Goal: Task Accomplishment & Management: Complete application form

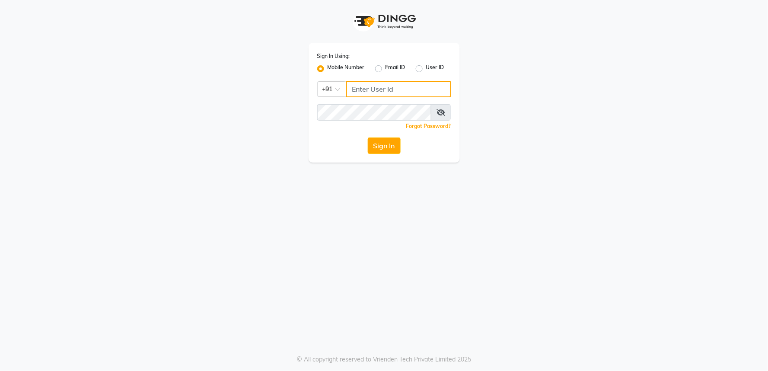
click at [372, 89] on input "Username" at bounding box center [398, 89] width 105 height 16
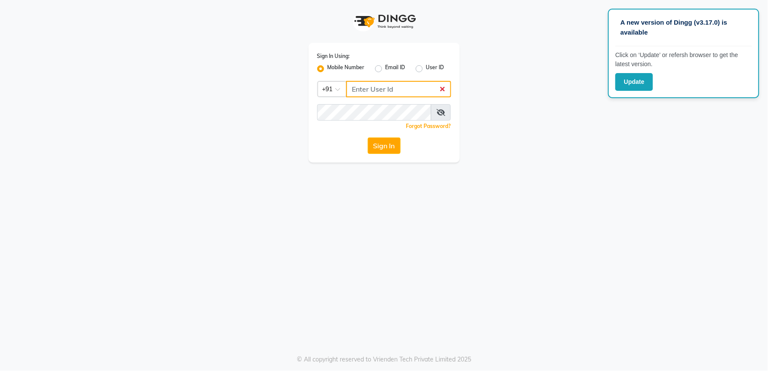
drag, startPoint x: 362, startPoint y: 87, endPoint x: 362, endPoint y: 94, distance: 7.3
click at [362, 90] on input "Username" at bounding box center [398, 89] width 105 height 16
click at [360, 90] on input "Username" at bounding box center [398, 89] width 105 height 16
click at [379, 89] on input "Username" at bounding box center [398, 89] width 105 height 16
click at [369, 92] on input "Username" at bounding box center [398, 89] width 105 height 16
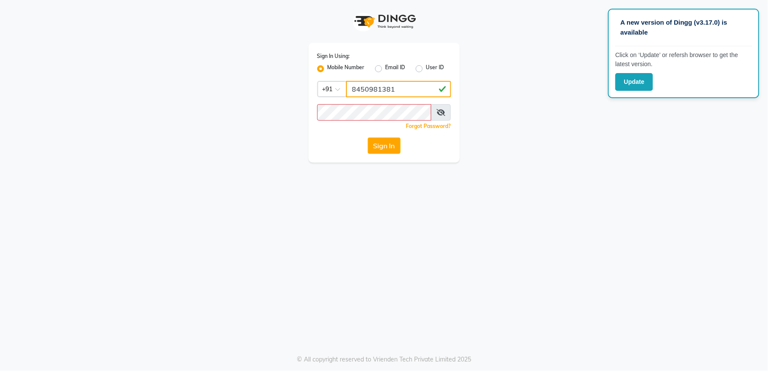
type input "8450981381"
click at [387, 146] on button "Sign In" at bounding box center [384, 145] width 33 height 16
click at [368, 137] on button "Sign In" at bounding box center [384, 145] width 33 height 16
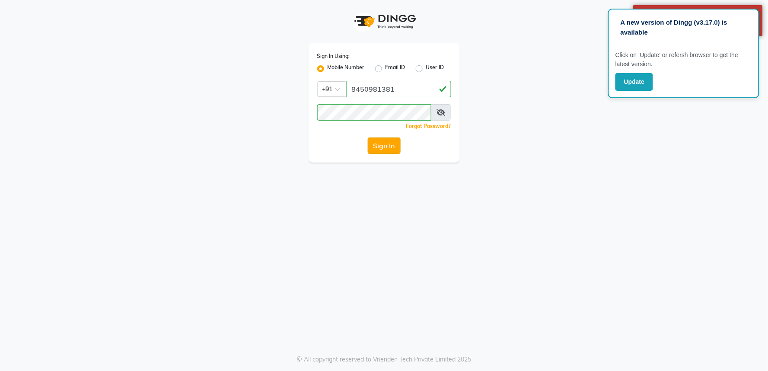
click at [384, 145] on button "Sign In" at bounding box center [384, 145] width 33 height 16
click at [391, 143] on button "Sign In" at bounding box center [384, 145] width 33 height 16
drag, startPoint x: 384, startPoint y: 143, endPoint x: 413, endPoint y: 133, distance: 31.3
click at [384, 143] on button "Sign In" at bounding box center [384, 145] width 33 height 16
click at [440, 114] on icon at bounding box center [440, 112] width 9 height 7
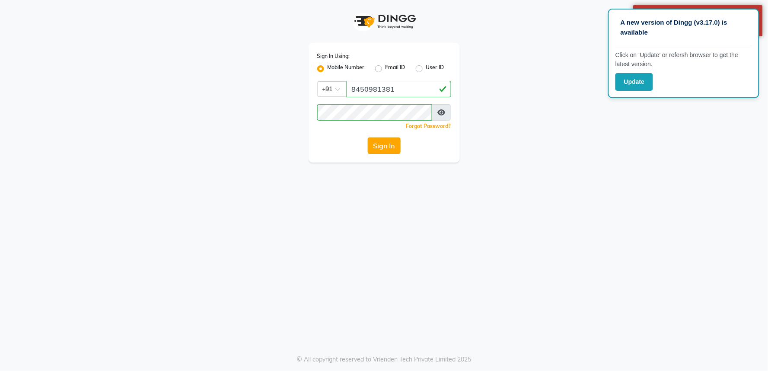
click at [385, 143] on button "Sign In" at bounding box center [384, 145] width 33 height 16
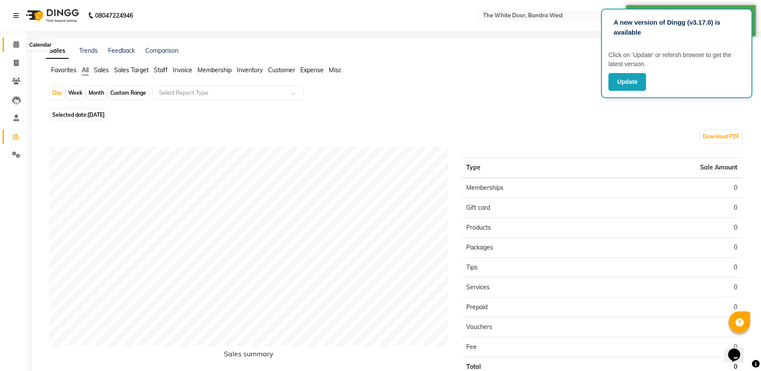
click at [15, 45] on icon at bounding box center [16, 44] width 6 height 6
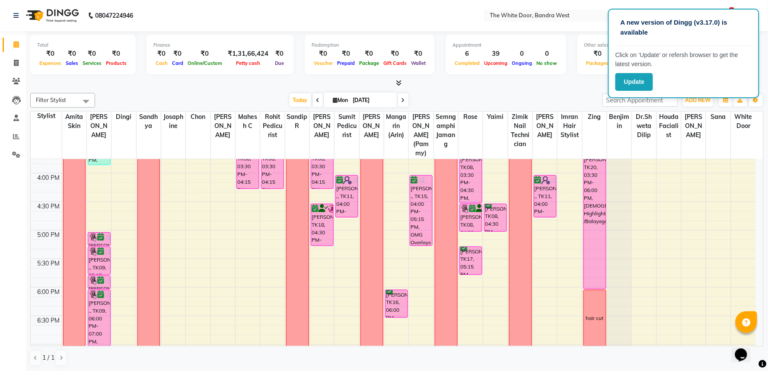
scroll to position [384, 0]
click at [118, 217] on div "9:00 AM 9:30 AM 10:00 AM 10:30 AM 11:00 AM 11:30 AM 12:00 PM 12:30 PM 1:00 PM 1…" at bounding box center [393, 145] width 725 height 741
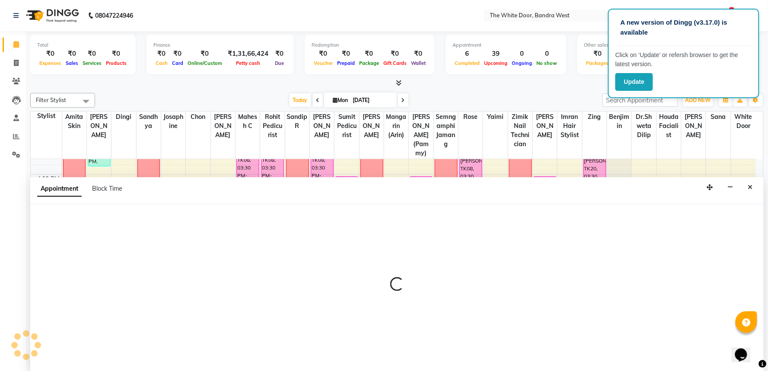
select select "31478"
select select "tentative"
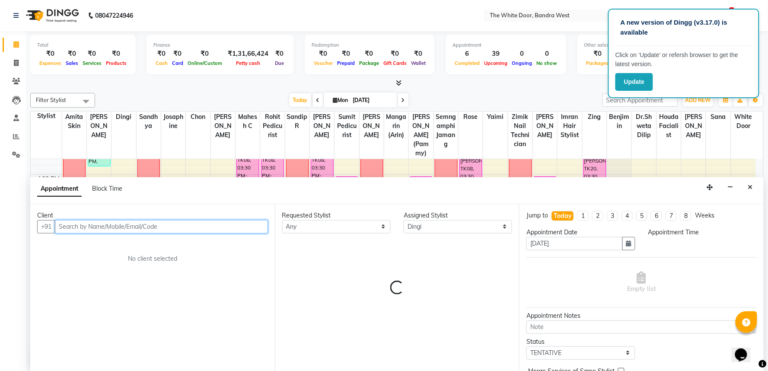
select select "990"
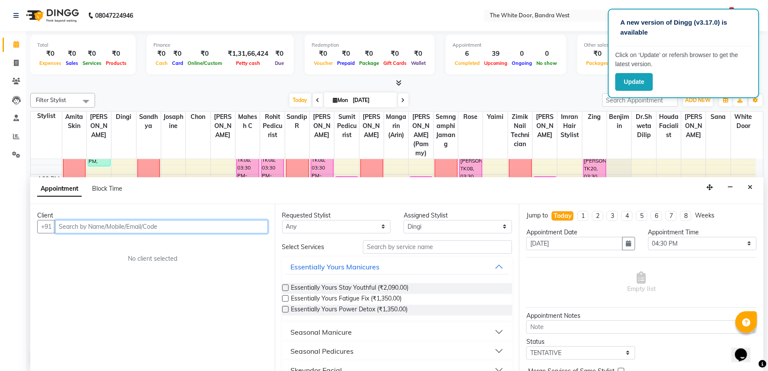
click at [115, 225] on input "text" at bounding box center [161, 226] width 213 height 13
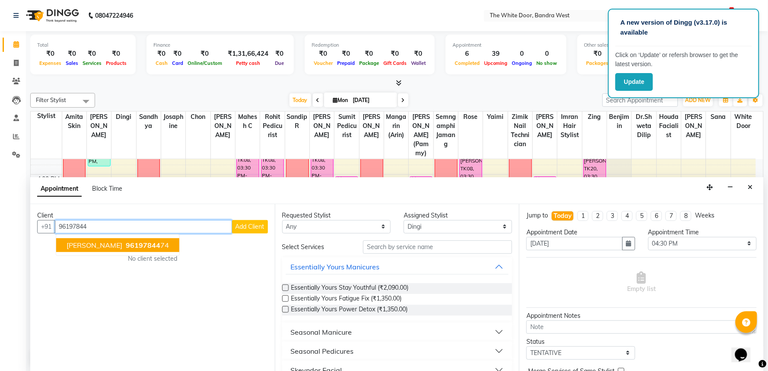
drag, startPoint x: 116, startPoint y: 247, endPoint x: 152, endPoint y: 243, distance: 36.5
click at [126, 247] on span "96197844" at bounding box center [143, 245] width 35 height 9
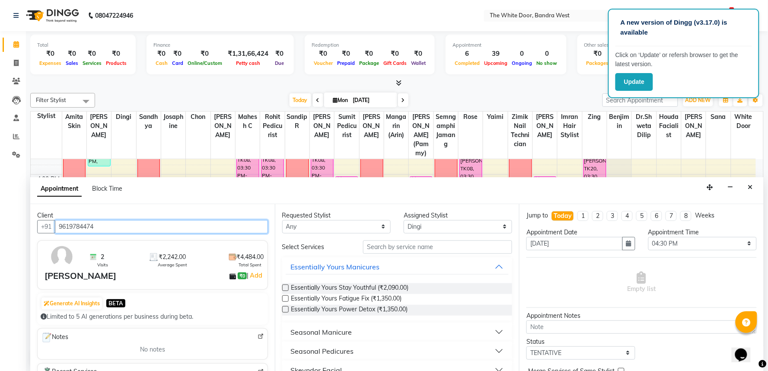
type input "9619784474"
click at [317, 219] on div "Requested Stylist" at bounding box center [336, 215] width 108 height 9
click at [317, 223] on select "Any [PERSON_NAME] Skin [PERSON_NAME] Dingi Dr.Shweta [PERSON_NAME] [PERSON_NAME…" at bounding box center [336, 226] width 108 height 13
select select "31478"
click at [282, 220] on select "Any [PERSON_NAME] Skin [PERSON_NAME] Dingi Dr.Shweta [PERSON_NAME] [PERSON_NAME…" at bounding box center [336, 226] width 108 height 13
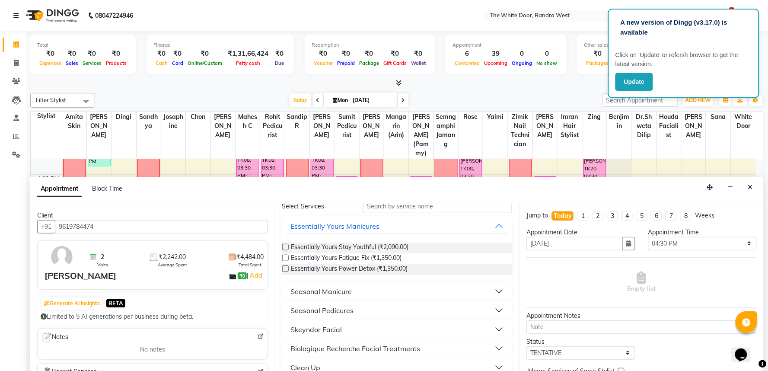
scroll to position [0, 0]
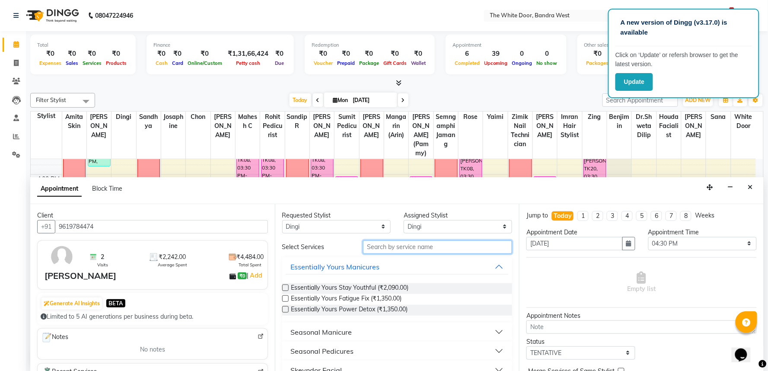
click at [384, 247] on input "text" at bounding box center [437, 246] width 149 height 13
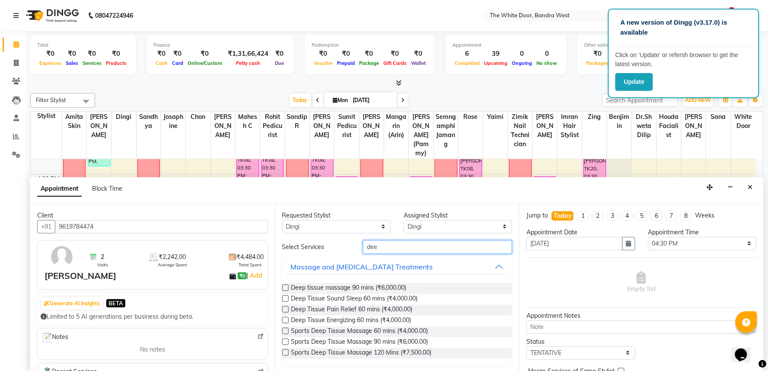
type input "dee"
click at [288, 317] on label at bounding box center [285, 320] width 6 height 6
click at [288, 318] on input "checkbox" at bounding box center [285, 321] width 6 height 6
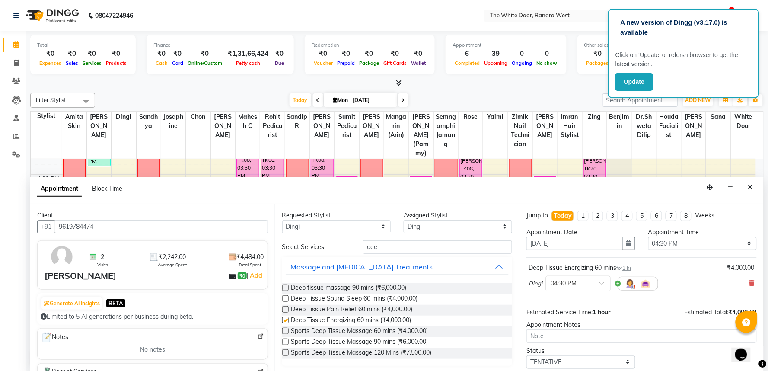
checkbox input "false"
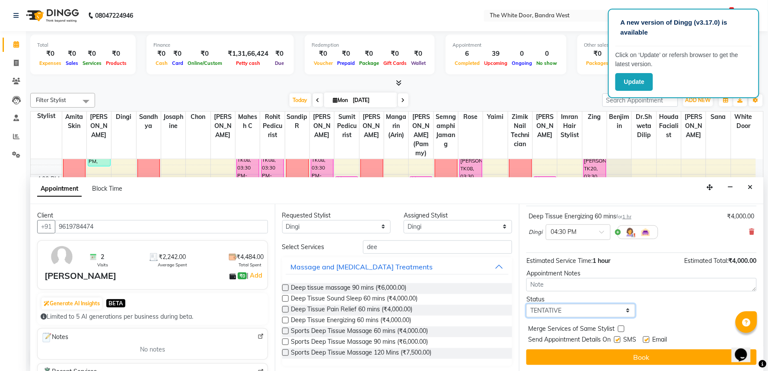
click at [580, 311] on select "Select TENTATIVE CONFIRM CHECK-IN UPCOMING" at bounding box center [580, 310] width 108 height 13
select select "confirm booking"
click at [526, 304] on select "Select TENTATIVE CONFIRM CHECK-IN UPCOMING" at bounding box center [580, 310] width 108 height 13
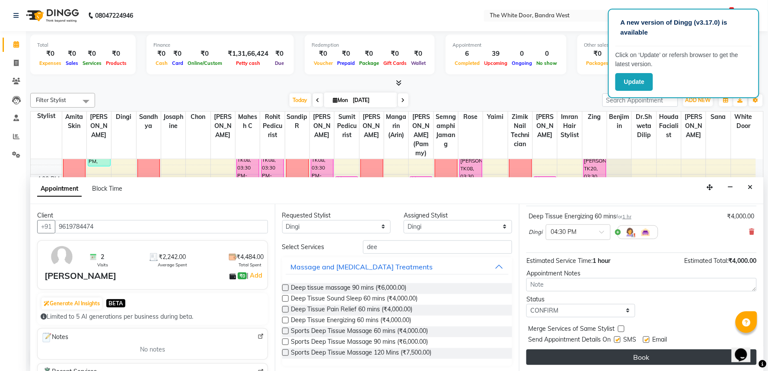
click at [558, 359] on button "Book" at bounding box center [641, 357] width 230 height 16
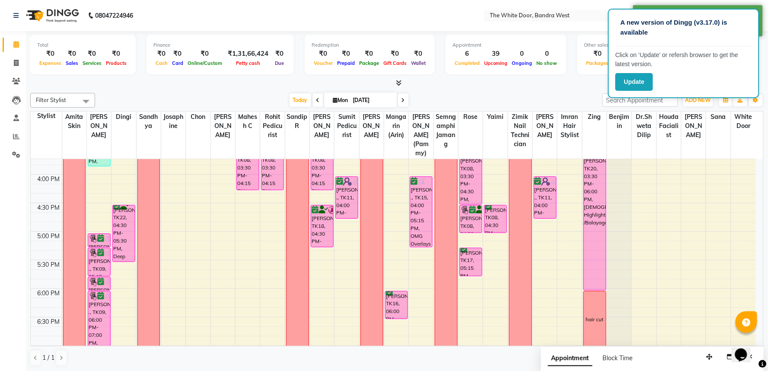
scroll to position [336, 0]
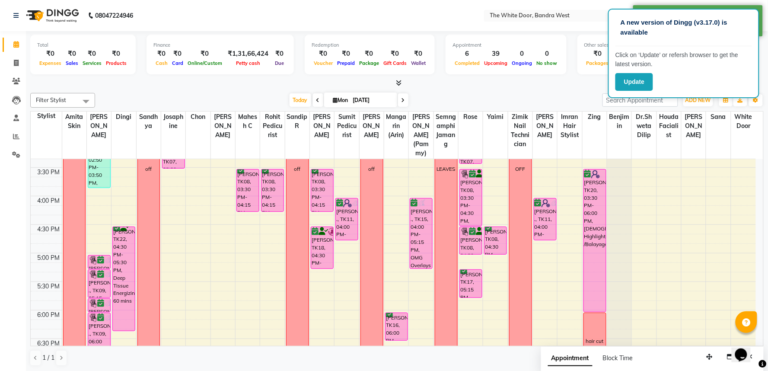
drag, startPoint x: 119, startPoint y: 317, endPoint x: 117, endPoint y: 323, distance: 5.9
click at [119, 331] on div "[PERSON_NAME], TK05, 08:30 AM-10:00 AM, Deep tissue massage 90 mins [PERSON_NAM…" at bounding box center [123, 167] width 24 height 741
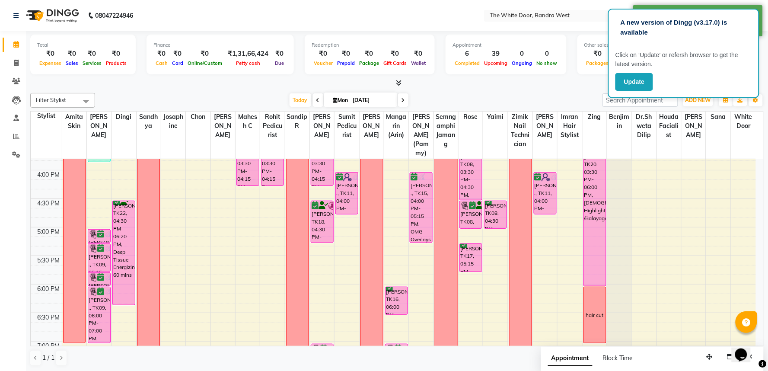
scroll to position [363, 0]
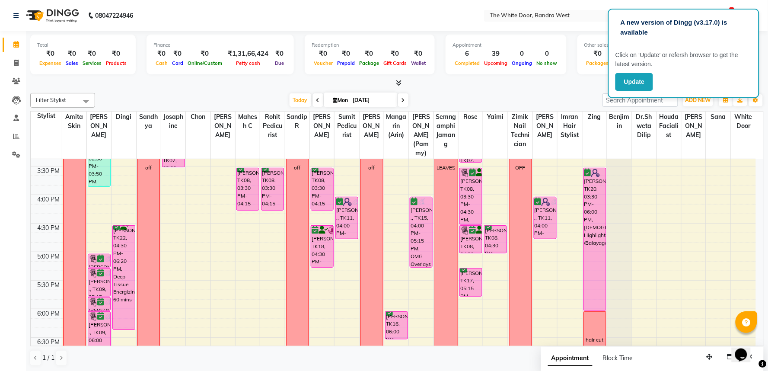
click at [539, 273] on div "9:00 AM 9:30 AM 10:00 AM 10:30 AM 11:00 AM 11:30 AM 12:00 PM 12:30 PM 1:00 PM 1…" at bounding box center [393, 166] width 725 height 741
select select "37901"
select select "tentative"
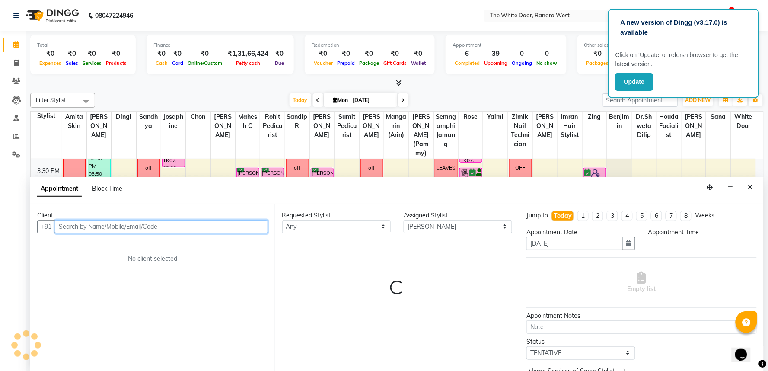
select select "1035"
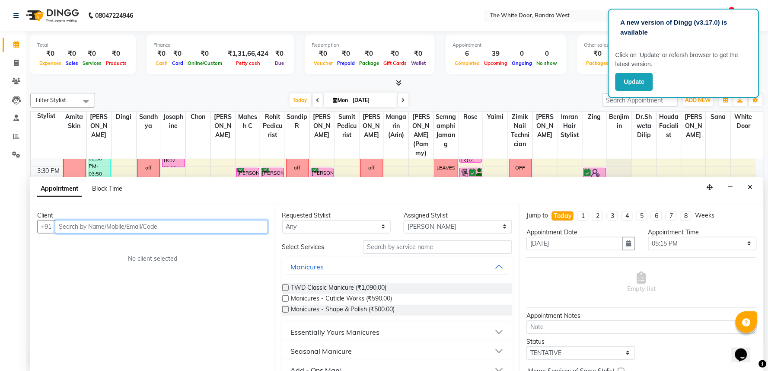
click at [205, 227] on input "text" at bounding box center [161, 226] width 213 height 13
click at [127, 225] on input "text" at bounding box center [161, 226] width 213 height 13
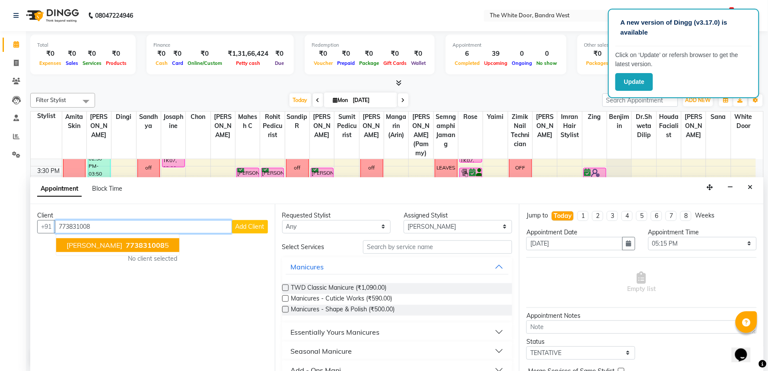
drag, startPoint x: 123, startPoint y: 239, endPoint x: 133, endPoint y: 237, distance: 10.2
click at [127, 238] on button "[PERSON_NAME] 773831008 5" at bounding box center [117, 245] width 123 height 14
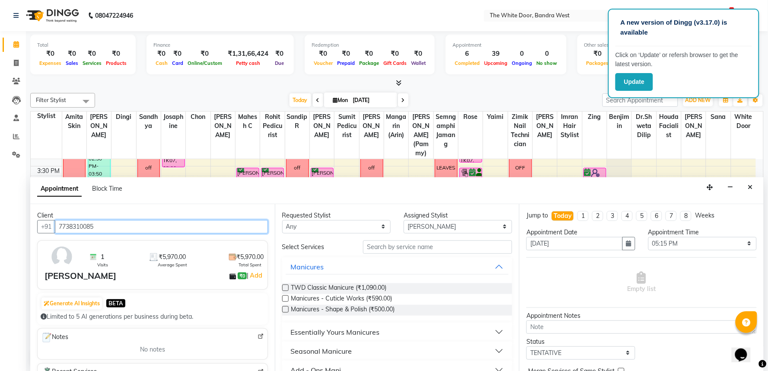
type input "7738310085"
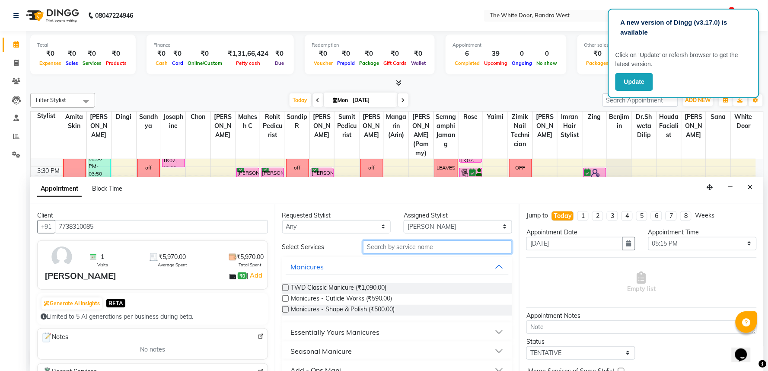
click at [379, 244] on input "text" at bounding box center [437, 246] width 149 height 13
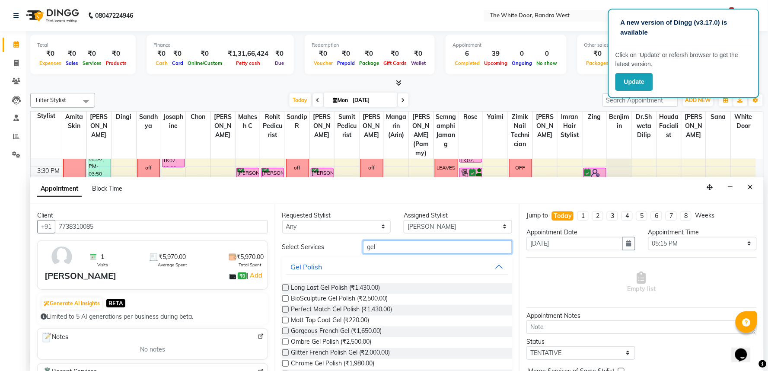
type input "gel"
click at [287, 287] on label at bounding box center [285, 287] width 6 height 6
click at [287, 287] on input "checkbox" at bounding box center [285, 289] width 6 height 6
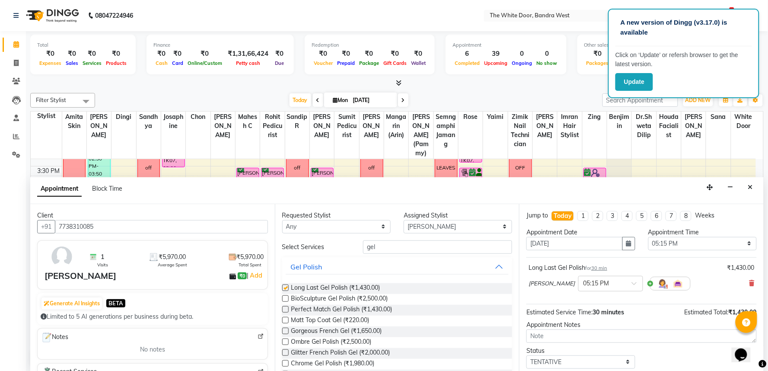
checkbox input "false"
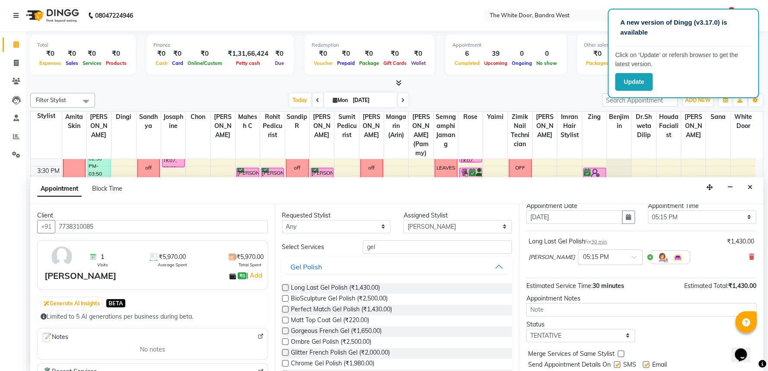
scroll to position [52, 0]
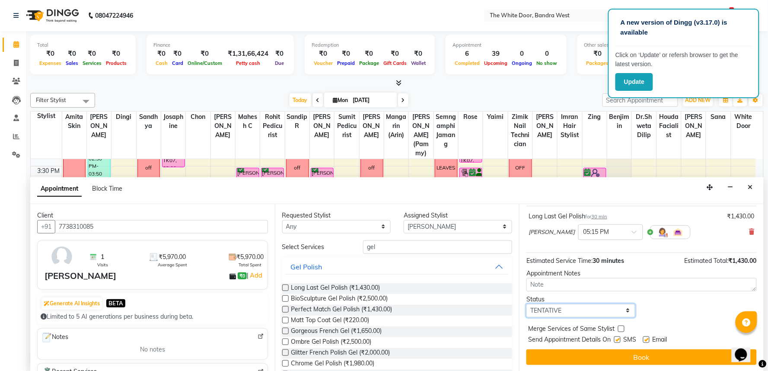
drag, startPoint x: 563, startPoint y: 307, endPoint x: 559, endPoint y: 316, distance: 10.6
click at [563, 307] on select "Select TENTATIVE CONFIRM CHECK-IN UPCOMING" at bounding box center [580, 310] width 108 height 13
select select "confirm booking"
click at [526, 304] on select "Select TENTATIVE CONFIRM CHECK-IN UPCOMING" at bounding box center [580, 310] width 108 height 13
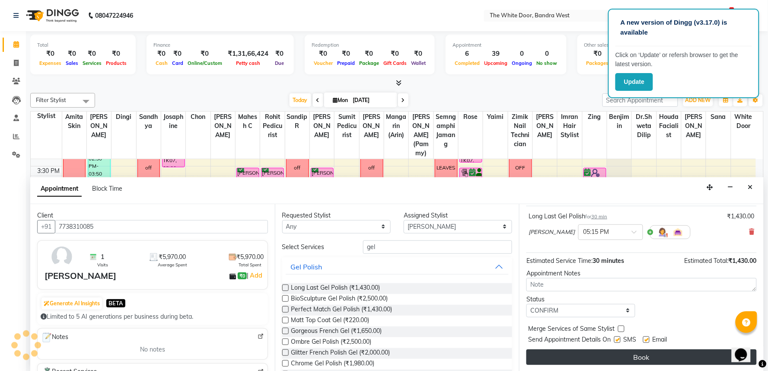
click at [547, 357] on button "Book" at bounding box center [641, 357] width 230 height 16
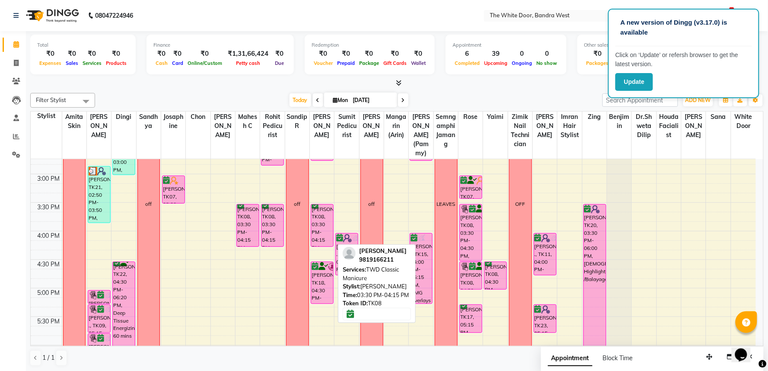
scroll to position [279, 0]
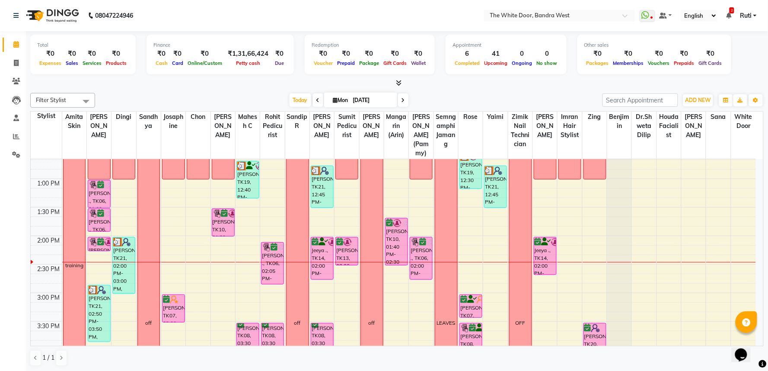
scroll to position [192, 0]
